Goal: Transaction & Acquisition: Purchase product/service

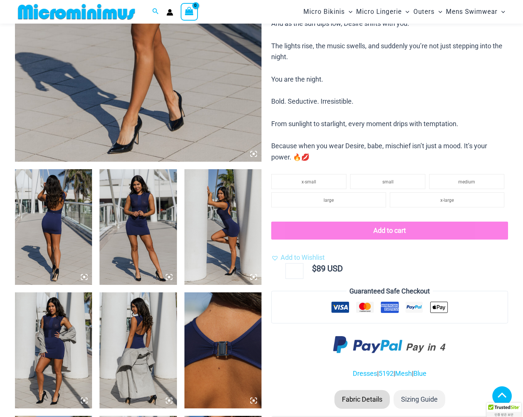
scroll to position [265, 0]
type input "**********"
click at [63, 210] on img at bounding box center [53, 227] width 77 height 116
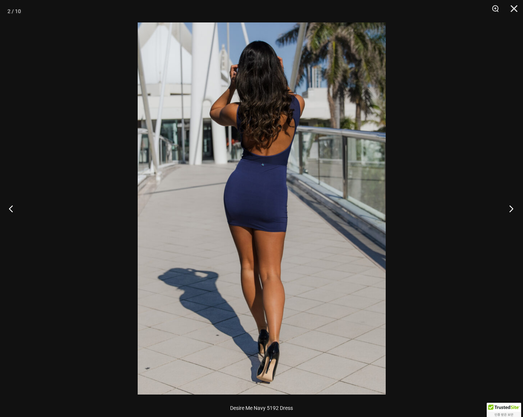
click at [510, 209] on button "Next" at bounding box center [509, 208] width 28 height 37
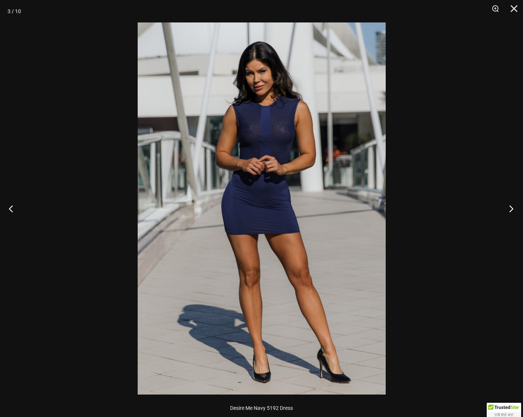
click at [510, 209] on button "Next" at bounding box center [509, 208] width 28 height 37
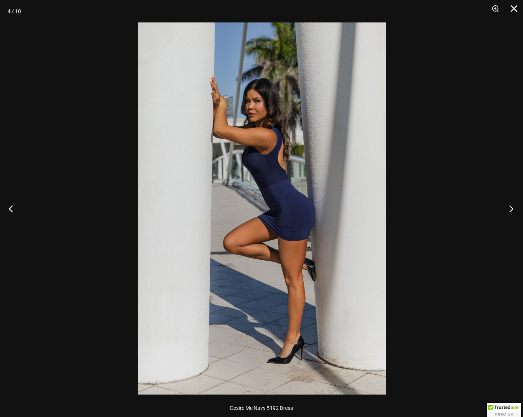
click at [510, 209] on button "Next" at bounding box center [509, 208] width 28 height 37
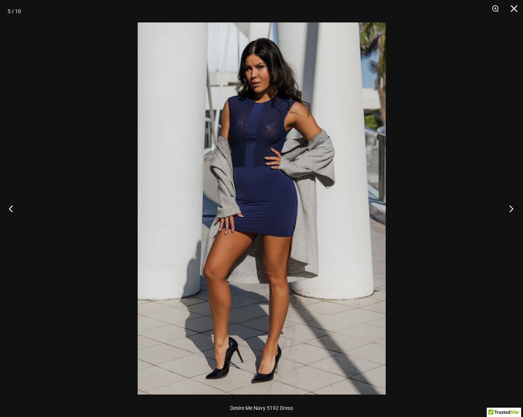
click at [510, 209] on button "Next" at bounding box center [509, 208] width 28 height 37
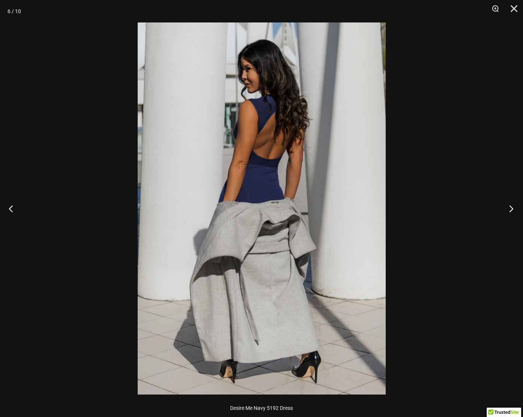
click at [510, 209] on button "Next" at bounding box center [509, 208] width 28 height 37
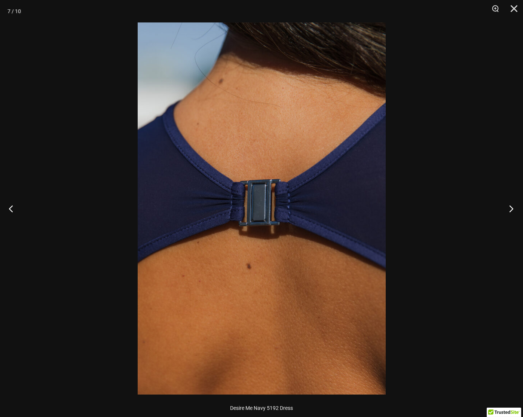
click at [510, 209] on button "Next" at bounding box center [509, 208] width 28 height 37
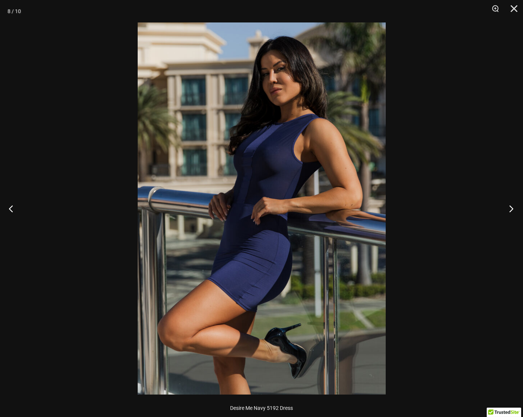
click at [510, 209] on button "Next" at bounding box center [509, 208] width 28 height 37
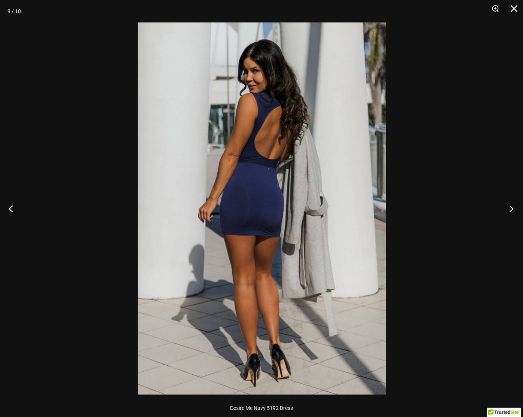
click at [510, 209] on button "Next" at bounding box center [509, 208] width 28 height 37
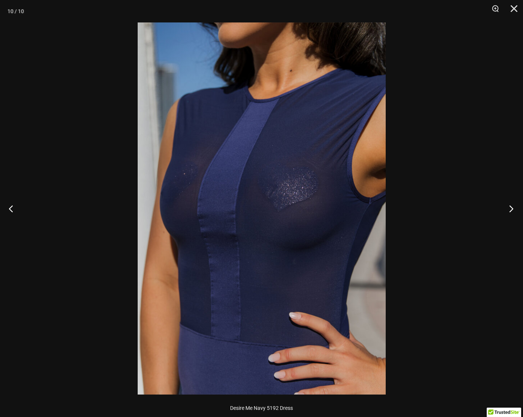
click at [510, 209] on button "Next" at bounding box center [509, 208] width 28 height 37
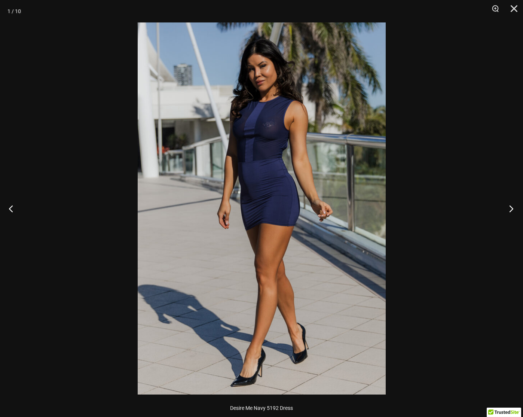
click at [510, 209] on button "Next" at bounding box center [509, 208] width 28 height 37
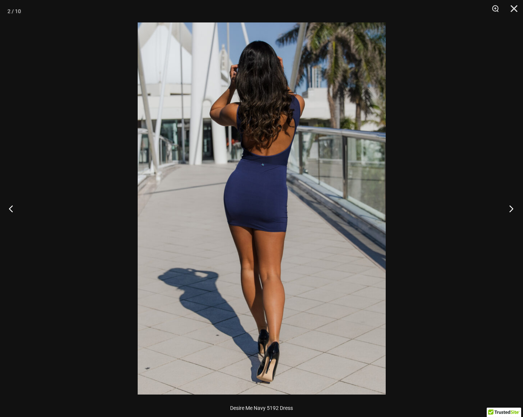
click at [510, 209] on button "Next" at bounding box center [509, 208] width 28 height 37
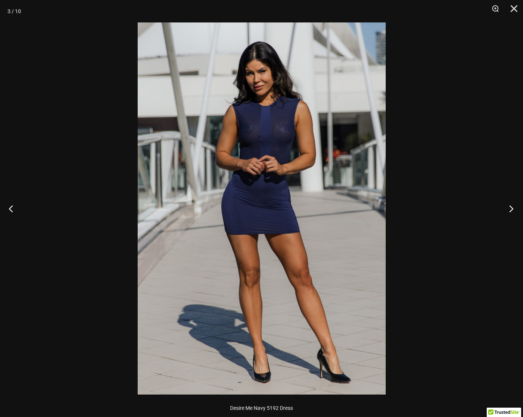
click at [510, 209] on button "Next" at bounding box center [509, 208] width 28 height 37
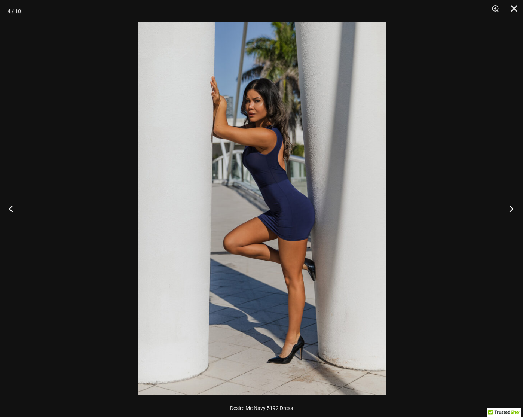
click at [510, 209] on button "Next" at bounding box center [509, 208] width 28 height 37
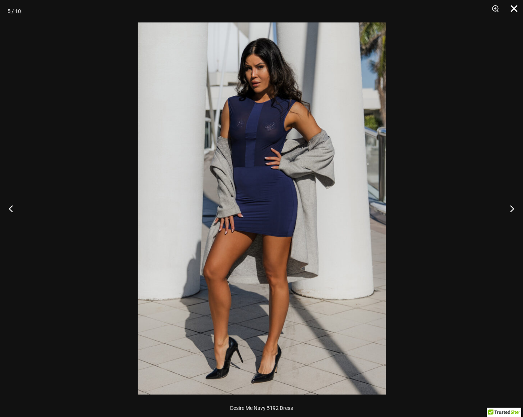
click at [514, 12] on button "Close" at bounding box center [511, 11] width 19 height 22
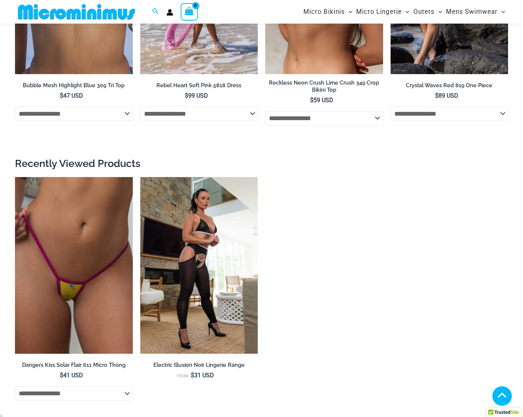
scroll to position [1801, 0]
